Goal: Task Accomplishment & Management: Manage account settings

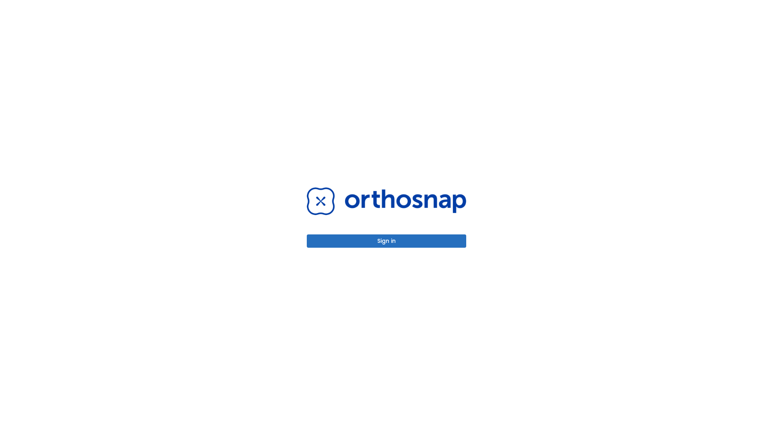
click at [386, 241] on button "Sign in" at bounding box center [386, 240] width 159 height 13
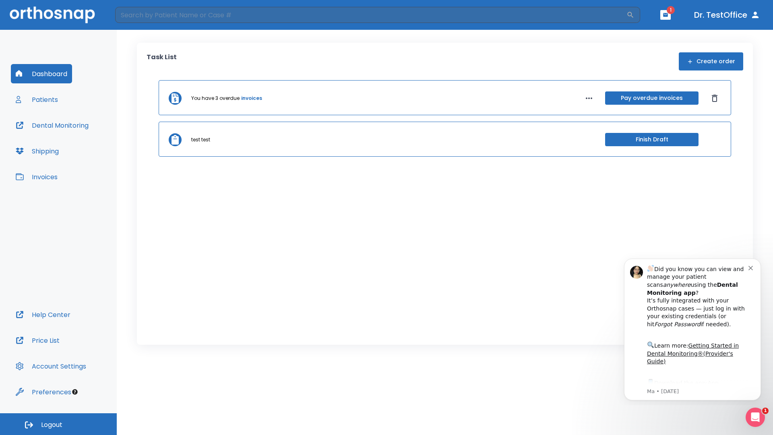
click at [58, 424] on span "Logout" at bounding box center [51, 424] width 21 height 9
